Goal: Information Seeking & Learning: Learn about a topic

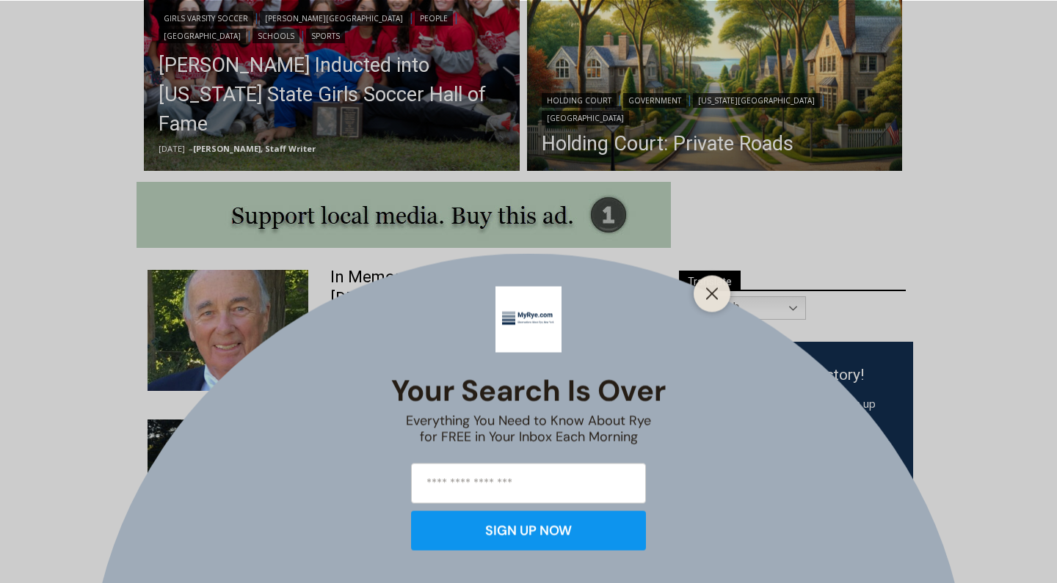
scroll to position [628, 0]
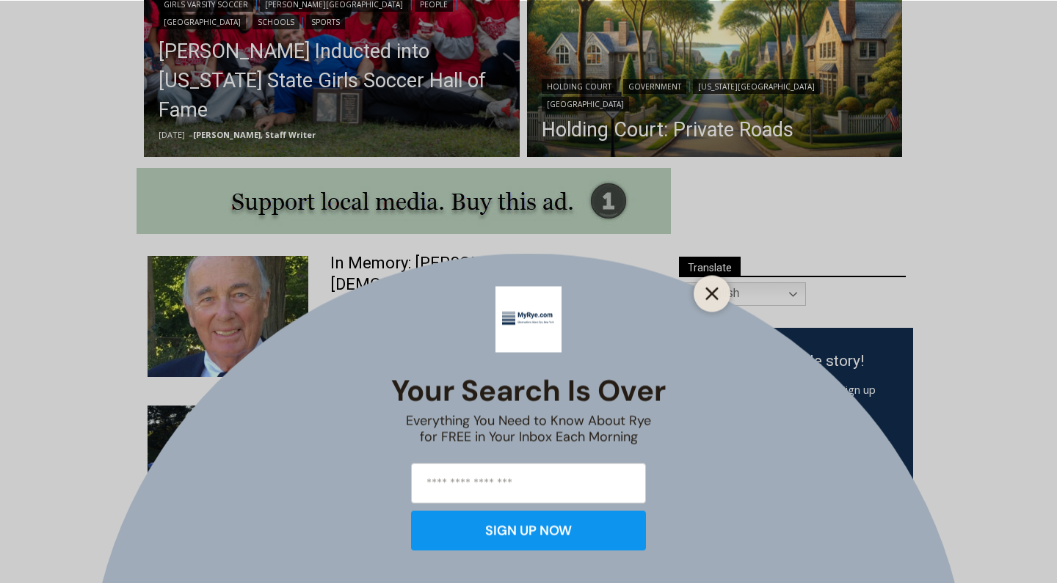
click at [713, 299] on icon "Close" at bounding box center [711, 293] width 13 height 13
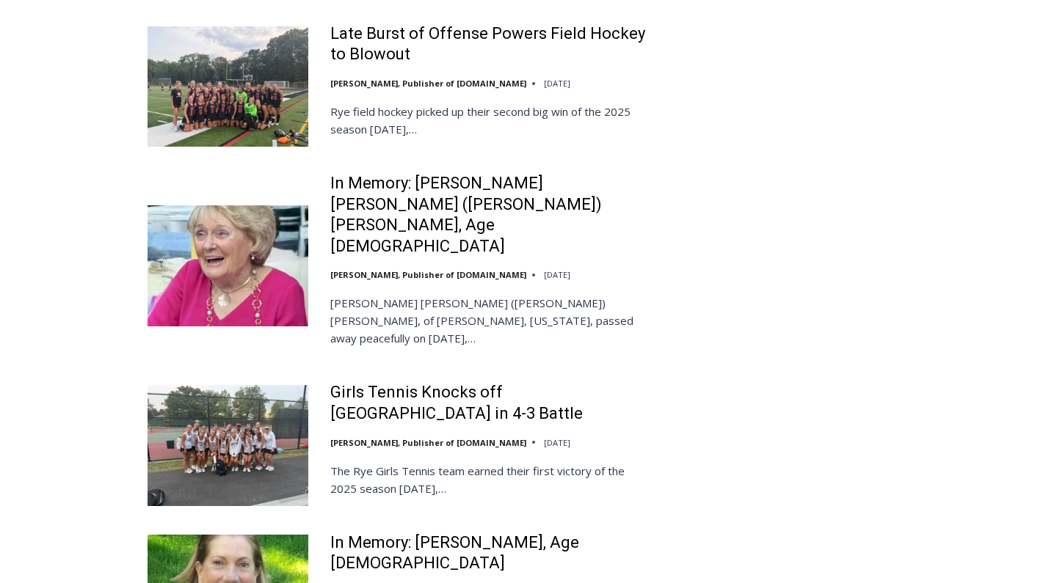
scroll to position [3258, 0]
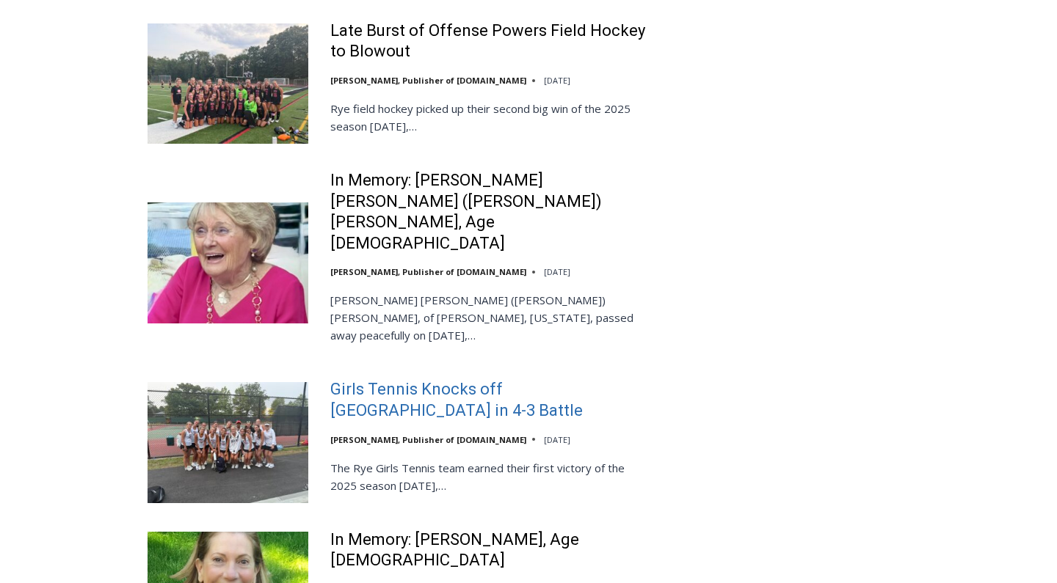
click at [385, 379] on link "Girls Tennis Knocks off [GEOGRAPHIC_DATA] in 4-3 Battle" at bounding box center [491, 400] width 322 height 42
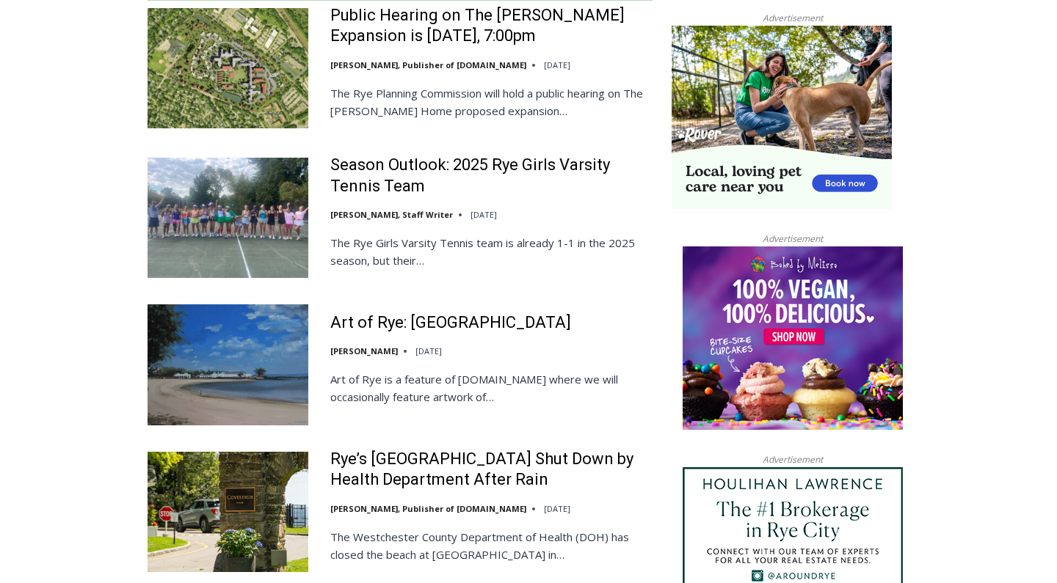
scroll to position [1402, 0]
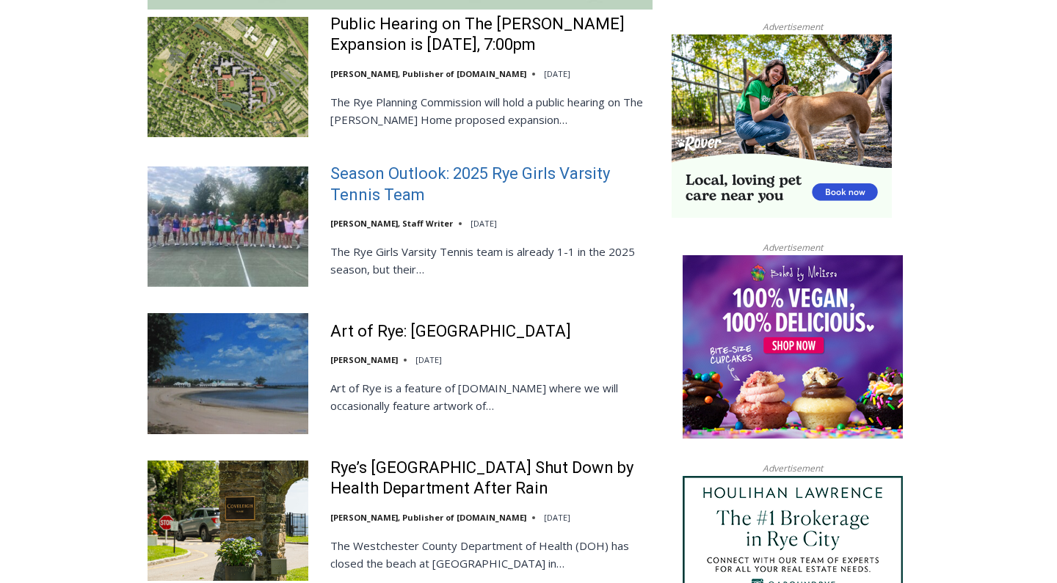
click at [395, 164] on link "Season Outlook: 2025 Rye Girls Varsity Tennis Team" at bounding box center [491, 185] width 322 height 42
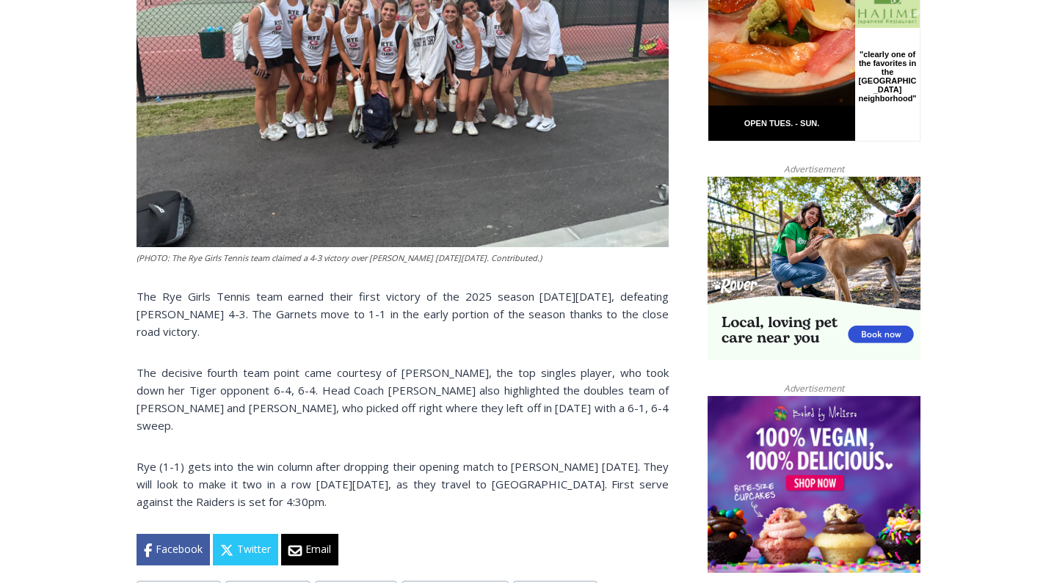
scroll to position [801, 0]
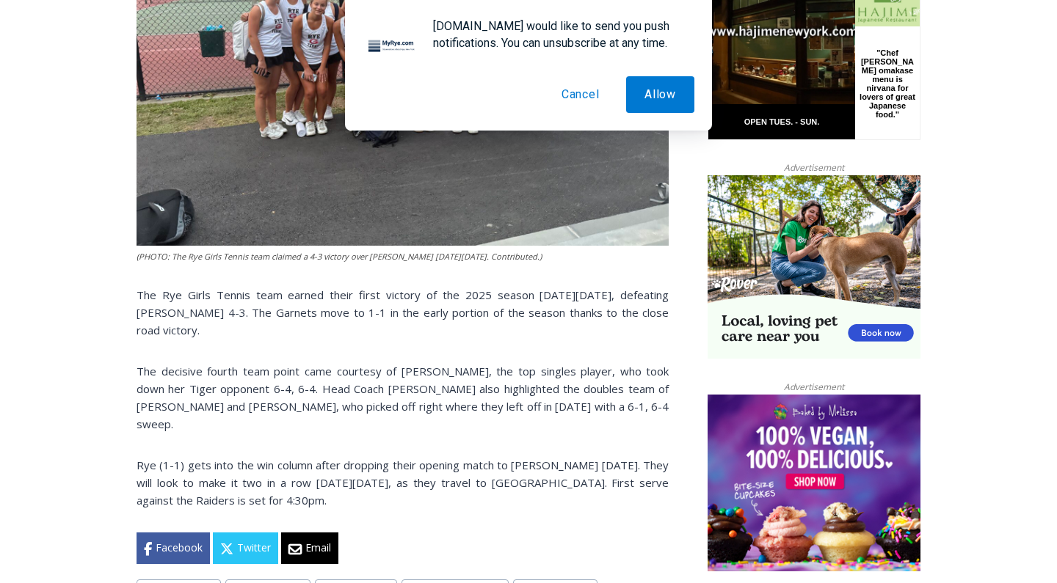
click at [597, 92] on button "Cancel" at bounding box center [580, 94] width 75 height 37
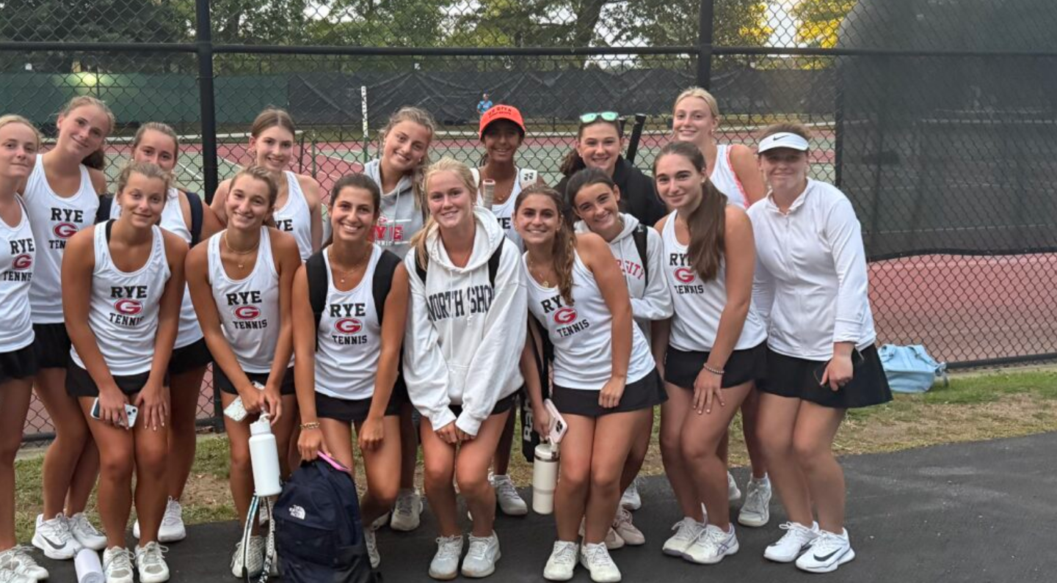
scroll to position [411, 0]
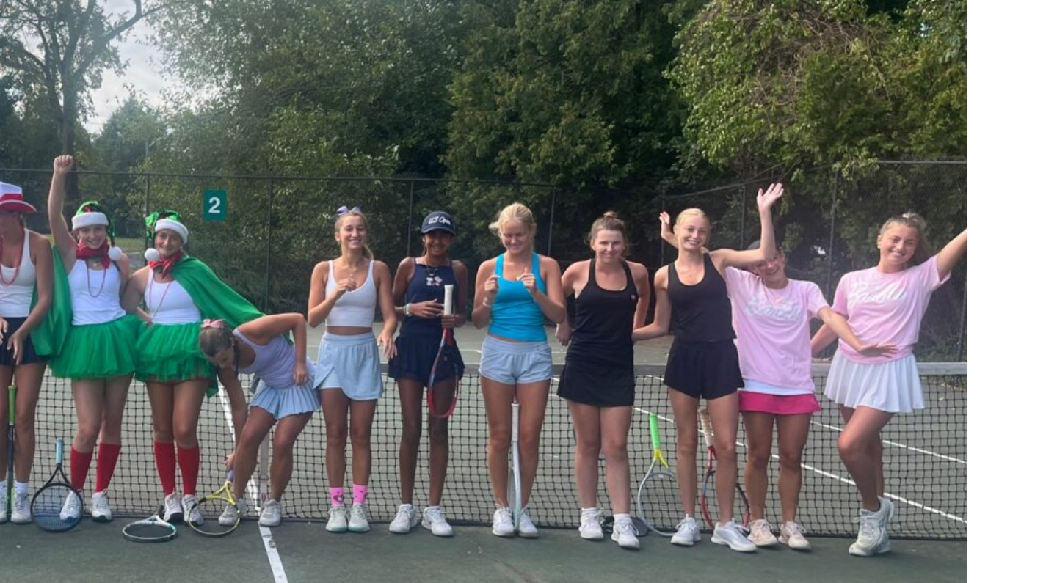
scroll to position [655, 0]
